Goal: Task Accomplishment & Management: Complete application form

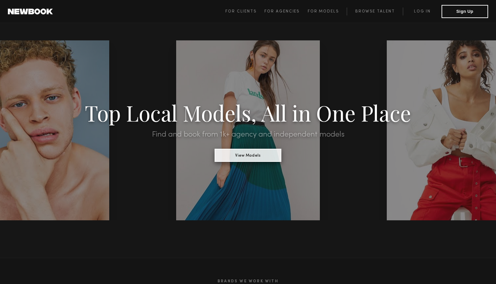
click at [264, 158] on button "View Models" at bounding box center [248, 155] width 67 height 13
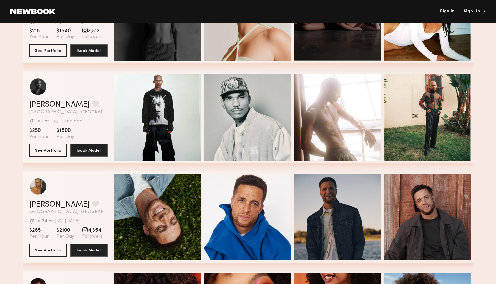
scroll to position [498, 0]
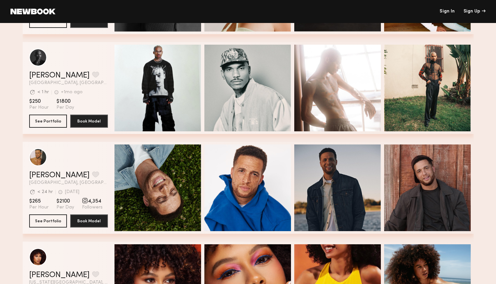
click at [268, 66] on div "Caleb E. Favorite Los Angeles, CA Avg. request response time < 1 hr +1mo ago La…" at bounding box center [248, 88] width 451 height 92
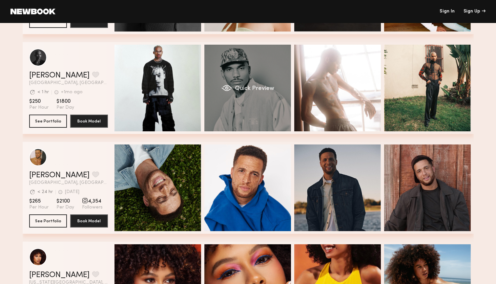
click at [243, 89] on span "Quick Preview" at bounding box center [254, 89] width 39 height 6
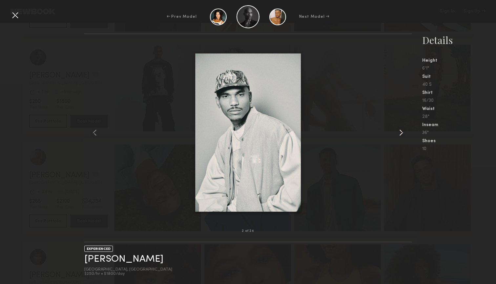
click at [401, 134] on common-icon at bounding box center [401, 132] width 11 height 11
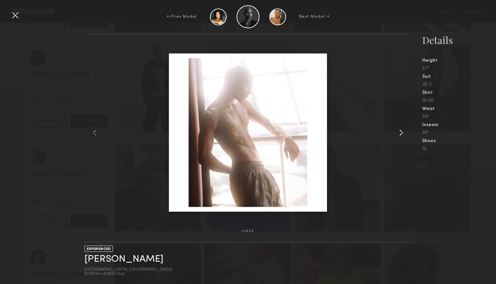
click at [401, 134] on common-icon at bounding box center [401, 132] width 11 height 11
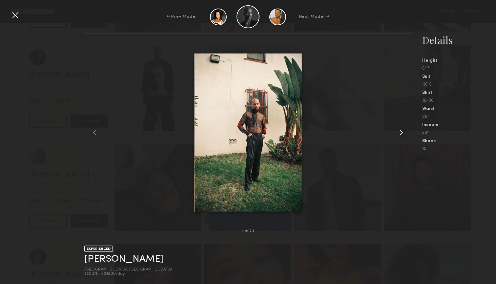
click at [401, 134] on common-icon at bounding box center [401, 132] width 11 height 11
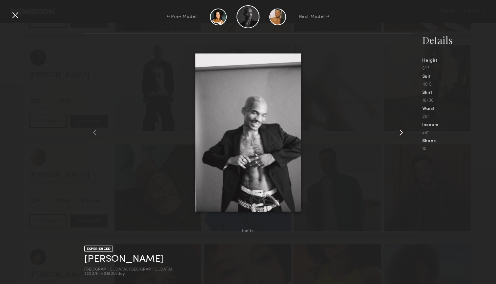
click at [401, 134] on common-icon at bounding box center [401, 132] width 11 height 11
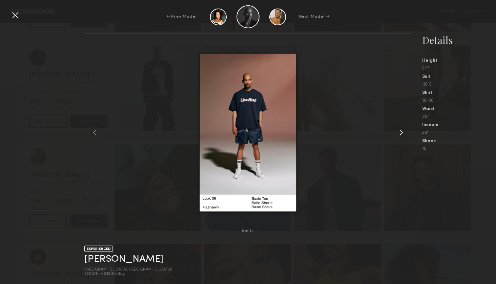
click at [401, 134] on common-icon at bounding box center [401, 132] width 11 height 11
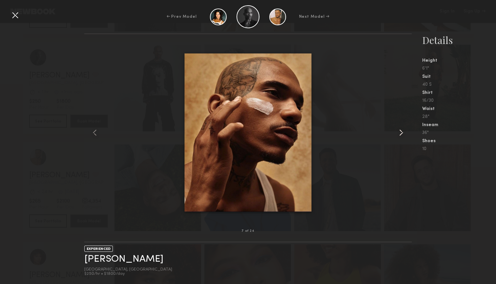
click at [401, 134] on common-icon at bounding box center [401, 132] width 11 height 11
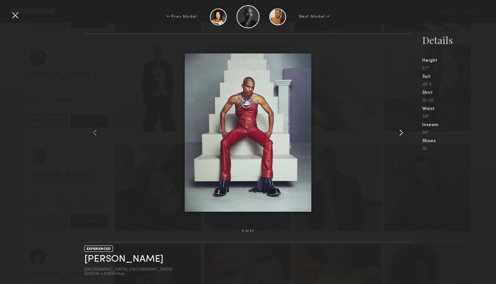
click at [401, 134] on common-icon at bounding box center [401, 132] width 11 height 11
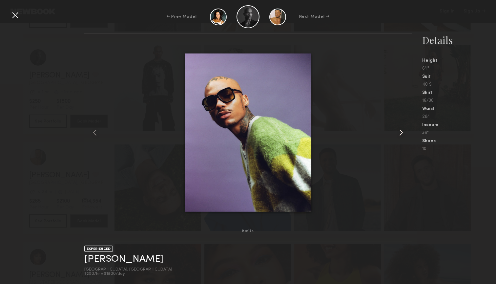
click at [401, 134] on common-icon at bounding box center [401, 132] width 11 height 11
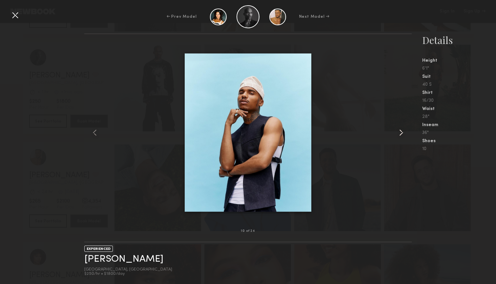
click at [401, 134] on common-icon at bounding box center [401, 132] width 11 height 11
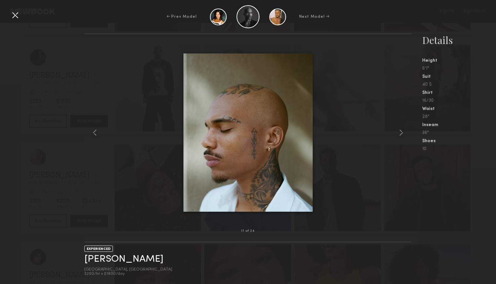
click at [16, 18] on div at bounding box center [15, 15] width 11 height 11
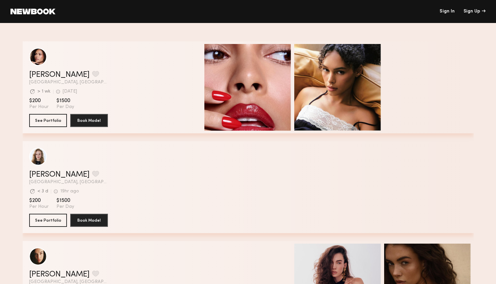
scroll to position [0, 0]
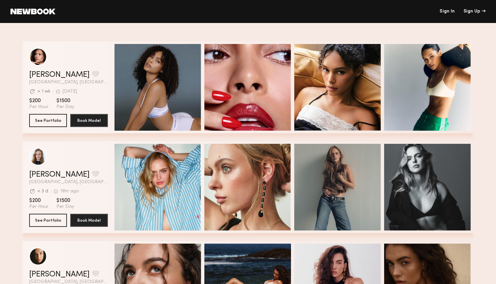
click at [47, 16] on header "Sign In Sign Up" at bounding box center [248, 11] width 496 height 23
click at [47, 9] on link at bounding box center [33, 12] width 45 height 6
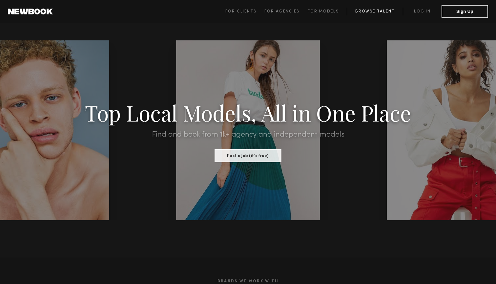
click at [385, 11] on link "Browse Talent" at bounding box center [375, 12] width 56 height 8
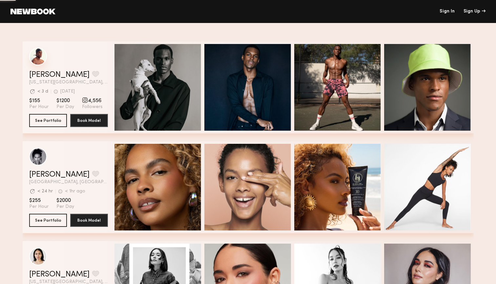
click at [38, 57] on div "grid" at bounding box center [38, 57] width 18 height 18
click at [50, 122] on button "See Portfolio" at bounding box center [48, 120] width 38 height 13
click at [63, 118] on button "See Portfolio" at bounding box center [48, 120] width 38 height 13
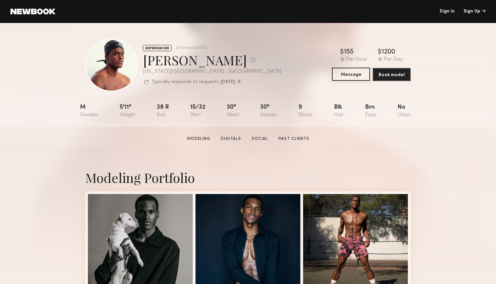
click at [353, 76] on button "Message" at bounding box center [351, 74] width 38 height 13
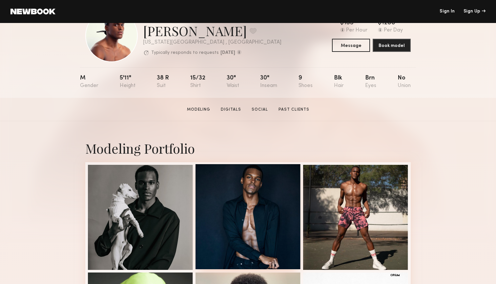
scroll to position [18, 0]
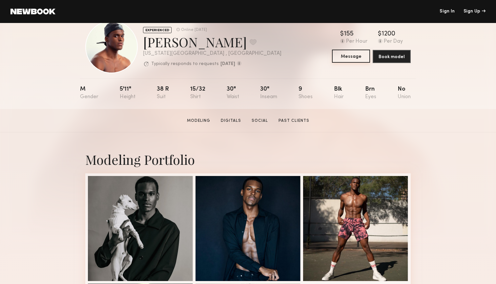
click at [356, 58] on button "Message" at bounding box center [351, 56] width 38 height 13
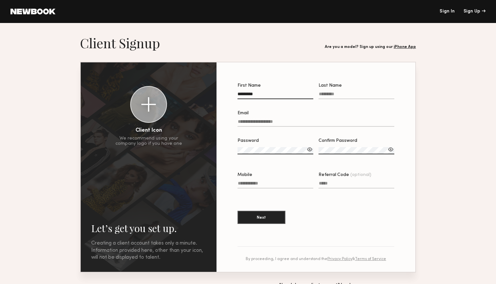
type input "*********"
type input "*"
type input "**********"
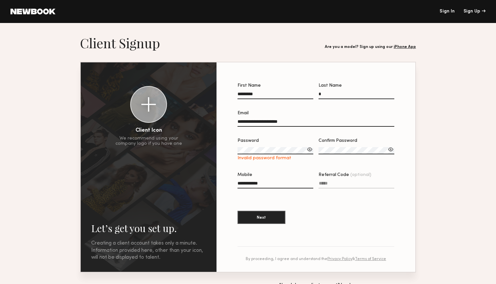
type input "**********"
click at [342, 185] on input "Referral Code (optional)" at bounding box center [357, 185] width 76 height 8
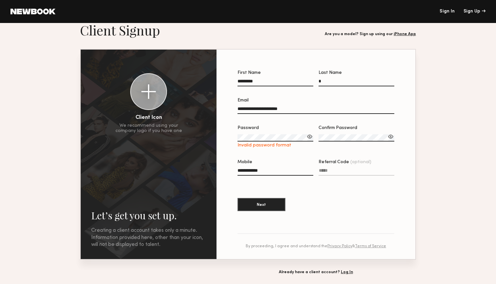
scroll to position [12, 0]
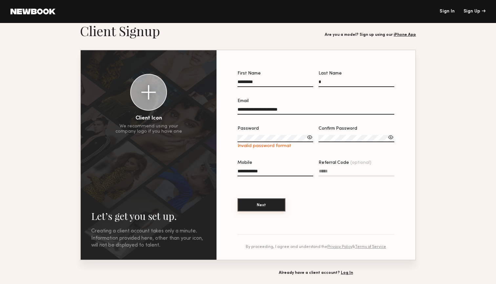
click at [266, 204] on button "Next" at bounding box center [262, 204] width 48 height 13
click at [467, 11] on div "Sign Up" at bounding box center [475, 11] width 22 height 5
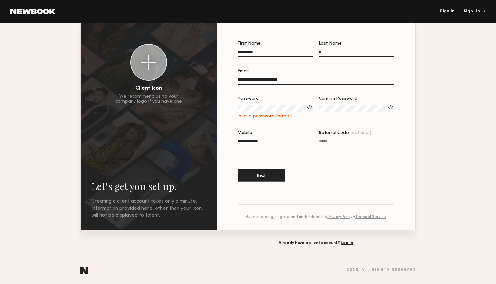
scroll to position [42, 0]
click at [478, 11] on div "Sign Up" at bounding box center [475, 11] width 22 height 5
click at [328, 140] on input "Referral Code (optional)" at bounding box center [357, 143] width 76 height 8
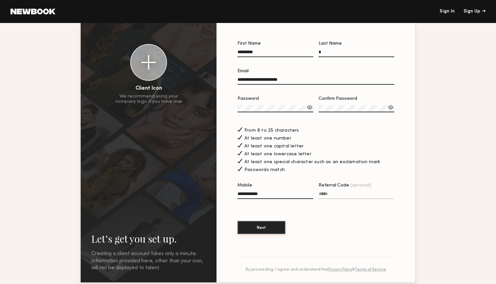
click at [270, 228] on button "Next" at bounding box center [262, 227] width 48 height 13
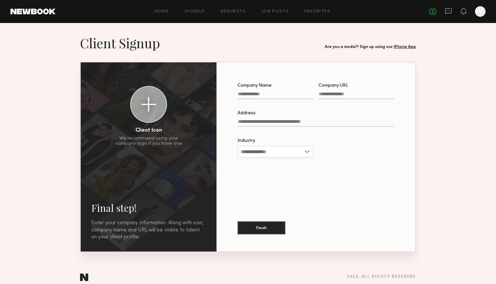
click at [284, 147] on input "Industry" at bounding box center [276, 152] width 76 height 12
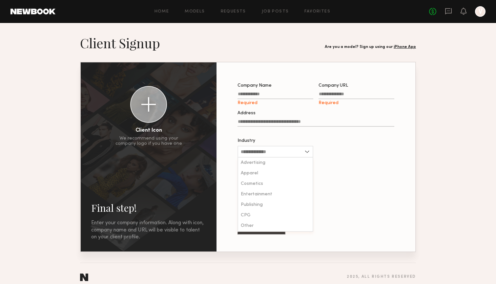
click at [248, 94] on input "Company Name Required" at bounding box center [276, 96] width 76 height 8
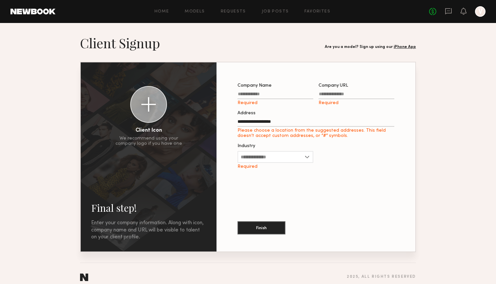
type input "**********"
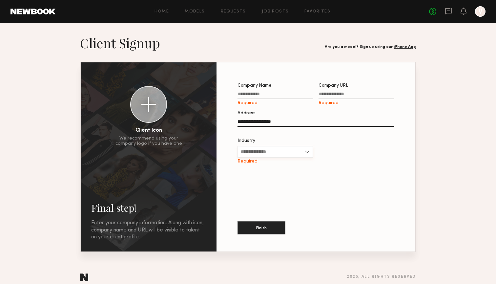
click at [269, 153] on input "Industry" at bounding box center [276, 152] width 76 height 12
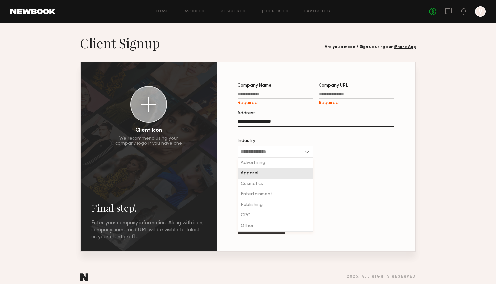
click at [266, 175] on div "Apparel" at bounding box center [275, 173] width 74 height 11
type input "*******"
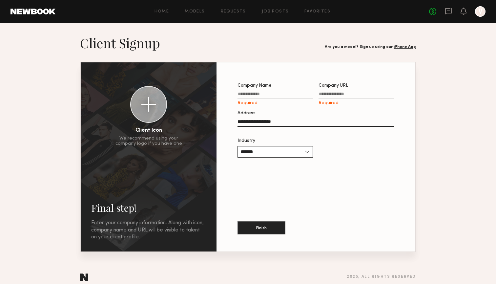
click at [265, 94] on input "Company Name Required" at bounding box center [276, 96] width 76 height 8
type input "*"
click at [344, 94] on input "Company URL Required" at bounding box center [357, 96] width 76 height 8
click at [263, 97] on input "Company Name Required" at bounding box center [276, 96] width 76 height 8
type input "*****"
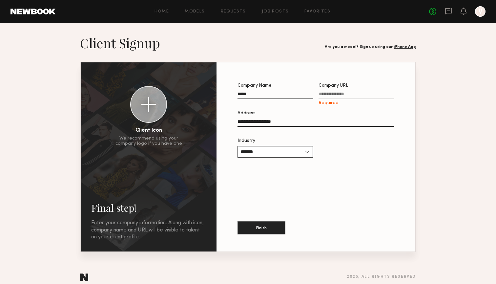
click at [330, 98] on input "Company URL Required" at bounding box center [357, 96] width 76 height 8
paste input "**********"
type input "**********"
click at [287, 151] on input "*******" at bounding box center [276, 152] width 76 height 12
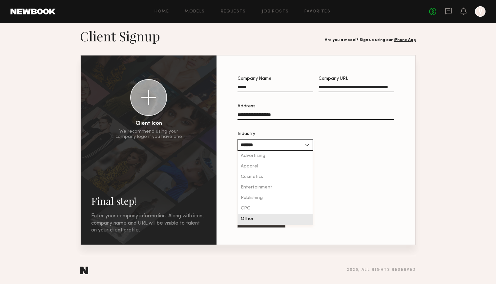
scroll to position [7, 0]
click at [245, 220] on span "Other" at bounding box center [247, 219] width 13 height 5
type input "*****"
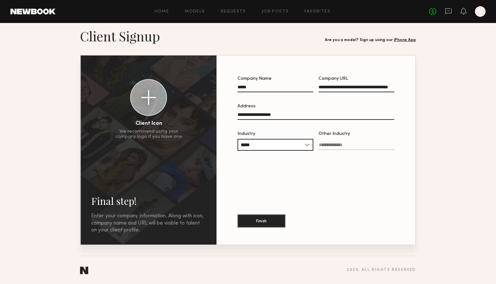
click at [344, 147] on input "Other Industry" at bounding box center [357, 146] width 76 height 8
type input "**********"
click at [264, 226] on button "Finish" at bounding box center [262, 220] width 48 height 13
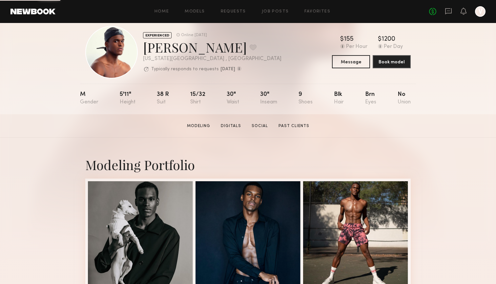
scroll to position [13, 0]
click at [355, 63] on button "Message" at bounding box center [351, 61] width 38 height 13
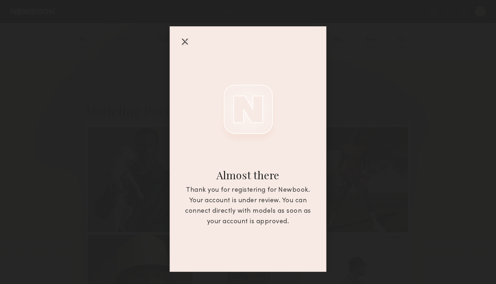
scroll to position [71, 0]
click at [185, 41] on div at bounding box center [184, 41] width 11 height 11
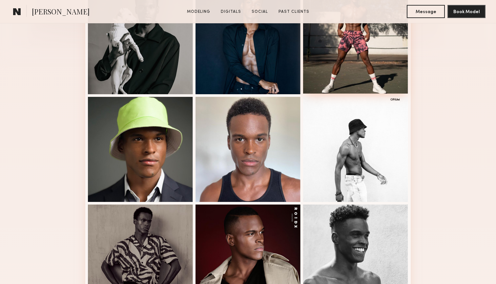
scroll to position [257, 0]
